Goal: Task Accomplishment & Management: Manage account settings

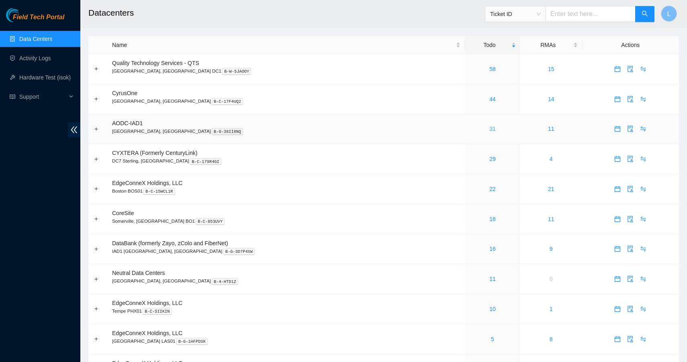
click at [489, 127] on link "31" at bounding box center [492, 129] width 6 height 6
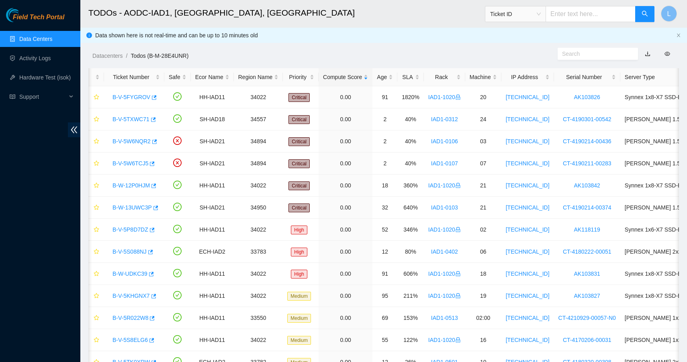
click at [240, 49] on div "Datacenters / Todos (B-M-28E4UNR) /" at bounding box center [307, 37] width 455 height 45
click at [37, 39] on link "Data Centers" at bounding box center [35, 39] width 33 height 6
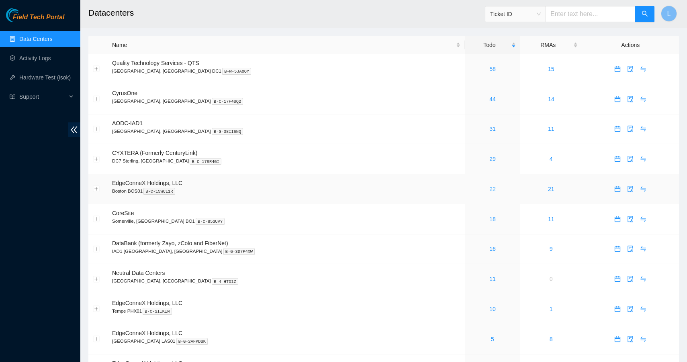
click at [489, 186] on link "22" at bounding box center [492, 189] width 6 height 6
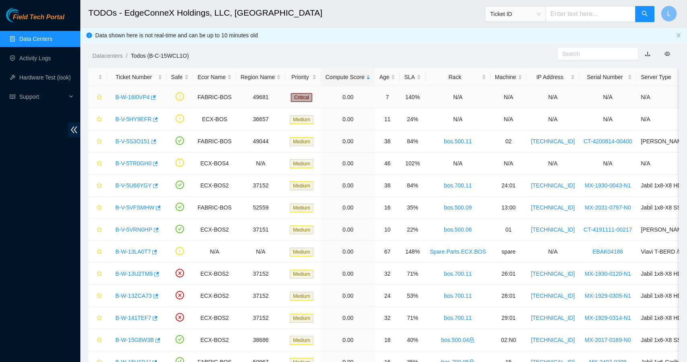
click at [144, 98] on link "B-W-16I0VP4" at bounding box center [132, 97] width 34 height 6
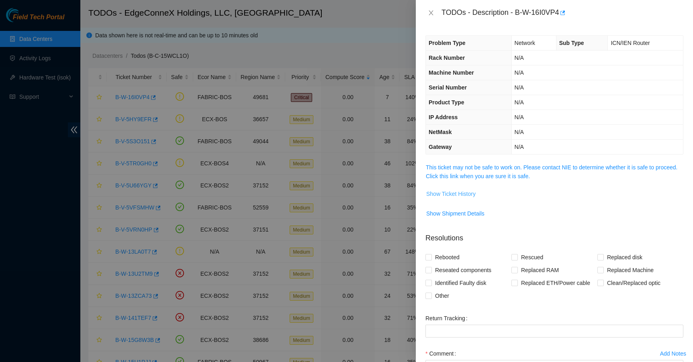
click at [459, 194] on span "Show Ticket History" at bounding box center [450, 194] width 49 height 9
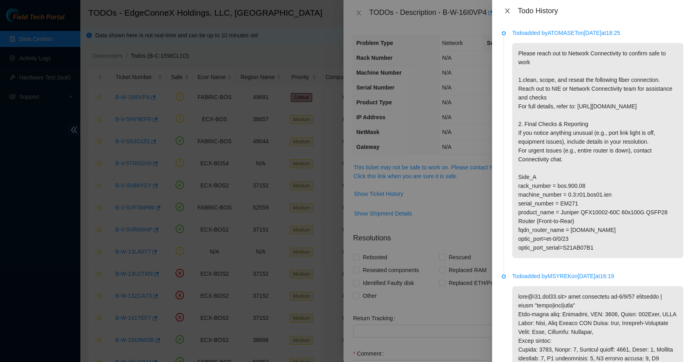
click at [509, 10] on icon "close" at bounding box center [507, 11] width 6 height 6
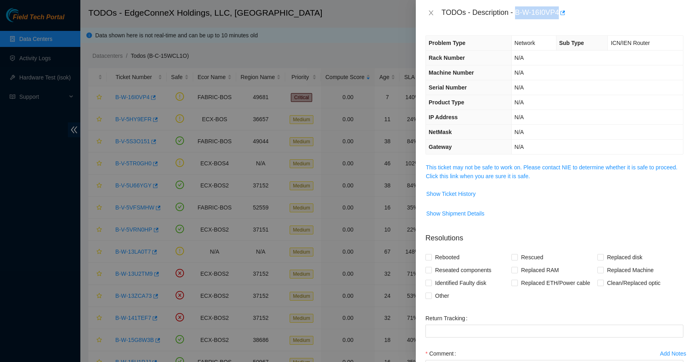
drag, startPoint x: 562, startPoint y: 12, endPoint x: 517, endPoint y: 14, distance: 45.4
click at [517, 14] on div "TODOs - Description - B-W-16I0VP4" at bounding box center [563, 12] width 242 height 13
copy div "B-W-16I0VP4"
click at [432, 16] on icon "close" at bounding box center [431, 13] width 6 height 6
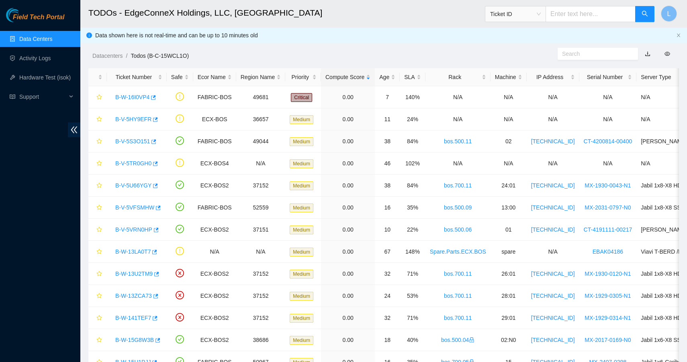
click at [48, 42] on link "Data Centers" at bounding box center [35, 39] width 33 height 6
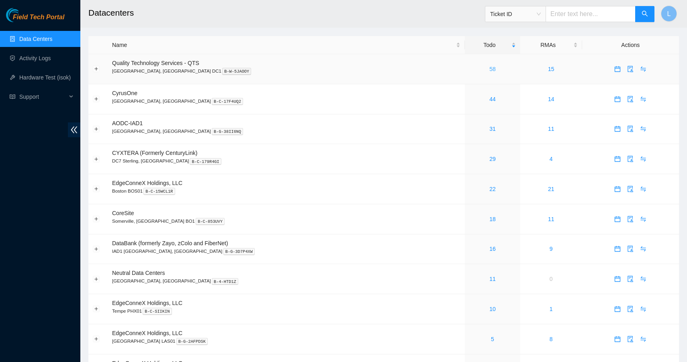
click at [489, 70] on link "58" at bounding box center [492, 69] width 6 height 6
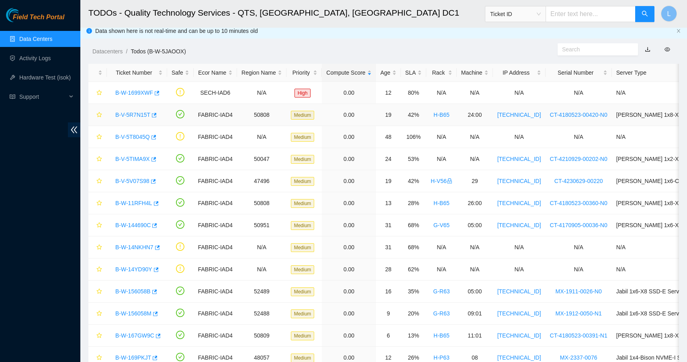
scroll to position [5, 0]
click at [143, 93] on link "B-W-1699XWF" at bounding box center [134, 92] width 38 height 6
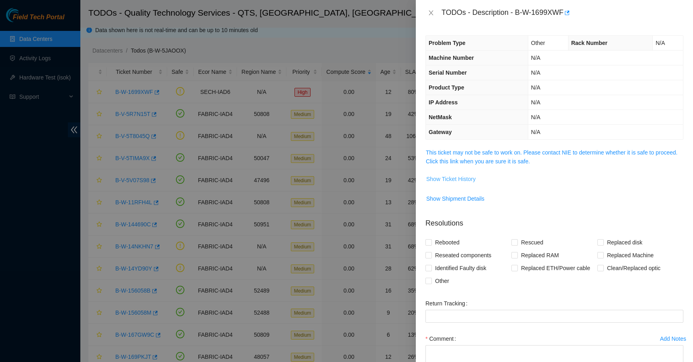
click at [464, 177] on span "Show Ticket History" at bounding box center [450, 179] width 49 height 9
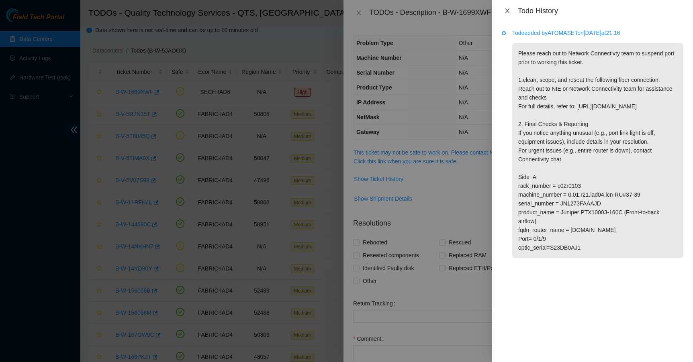
click at [510, 13] on icon "close" at bounding box center [507, 11] width 6 height 6
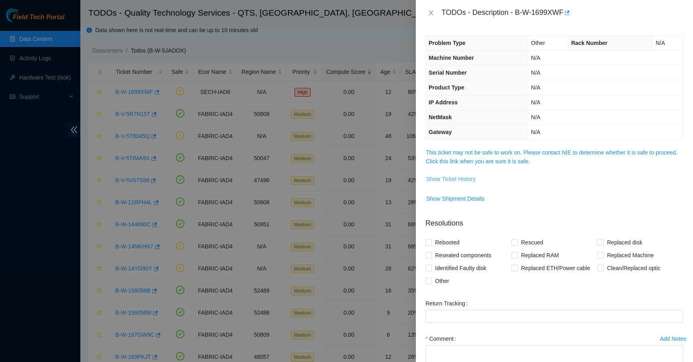
click at [468, 174] on button "Show Ticket History" at bounding box center [451, 179] width 50 height 13
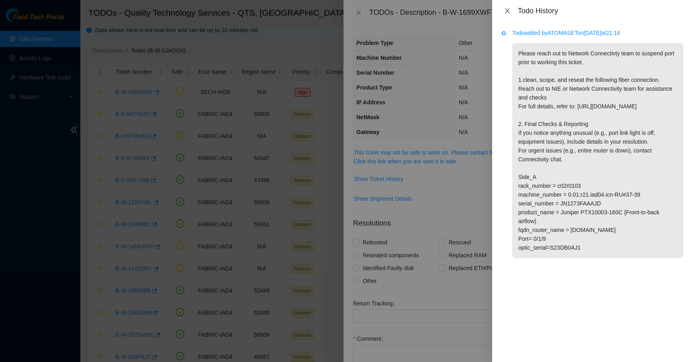
drag, startPoint x: 508, startPoint y: 10, endPoint x: 497, endPoint y: 10, distance: 11.3
click at [508, 10] on icon "close" at bounding box center [507, 10] width 4 height 5
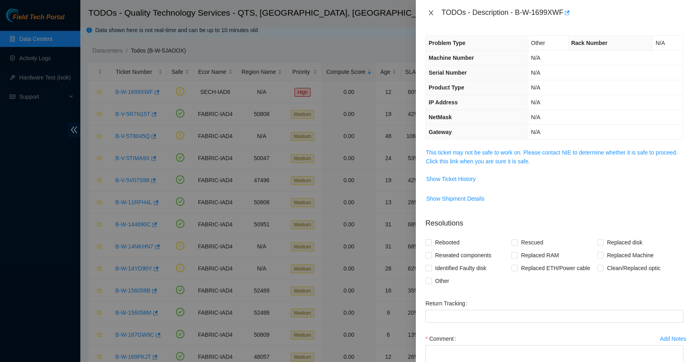
click at [428, 12] on icon "close" at bounding box center [431, 13] width 6 height 6
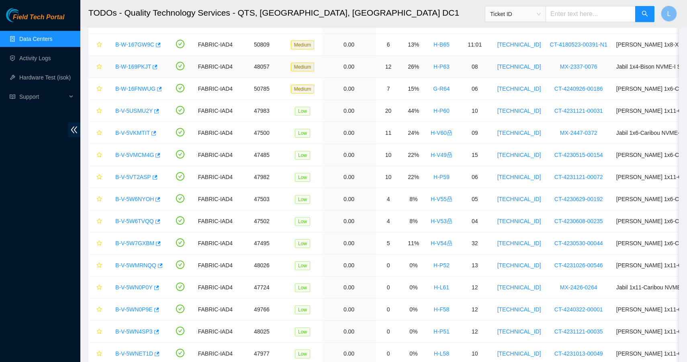
scroll to position [297, 0]
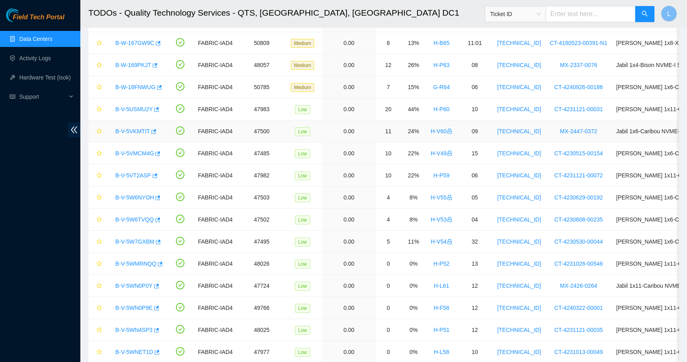
click at [129, 131] on link "B-V-5VKMTIT" at bounding box center [132, 131] width 35 height 6
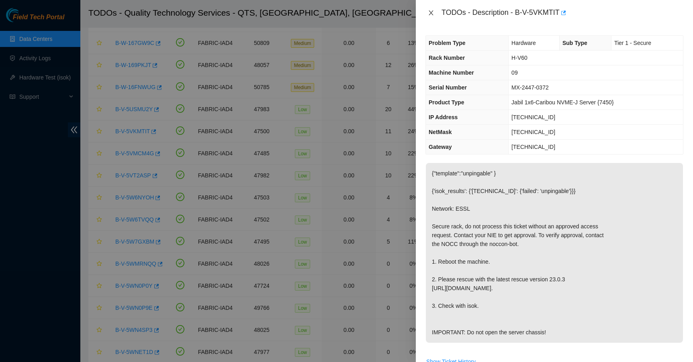
click at [433, 17] on div "TODOs - Description - B-V-5VKMTIT" at bounding box center [554, 12] width 258 height 13
click at [432, 16] on icon "close" at bounding box center [431, 13] width 6 height 6
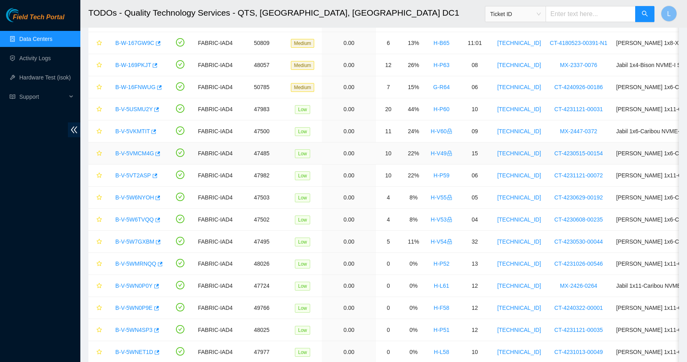
click at [141, 155] on link "B-V-5VMCM4G" at bounding box center [134, 153] width 39 height 6
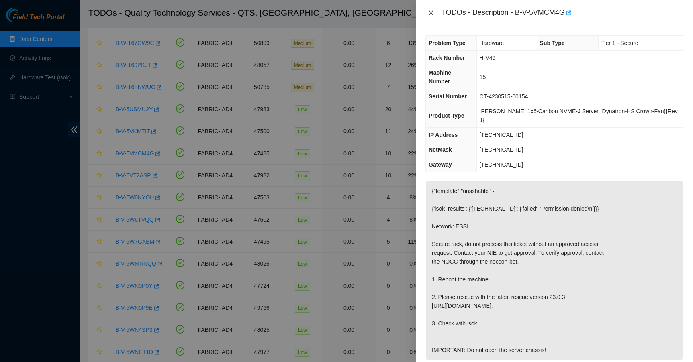
click at [433, 15] on icon "close" at bounding box center [431, 13] width 6 height 6
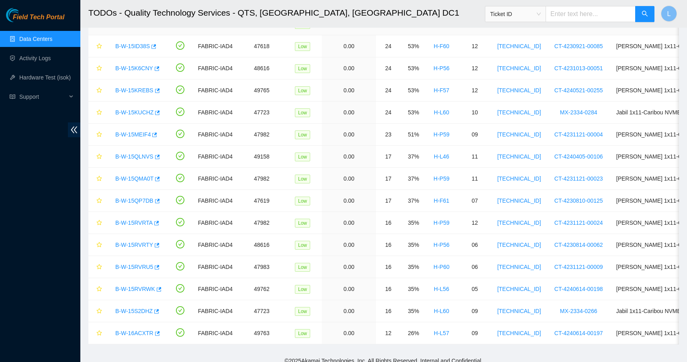
scroll to position [1036, 0]
